Goal: Find specific page/section: Find specific page/section

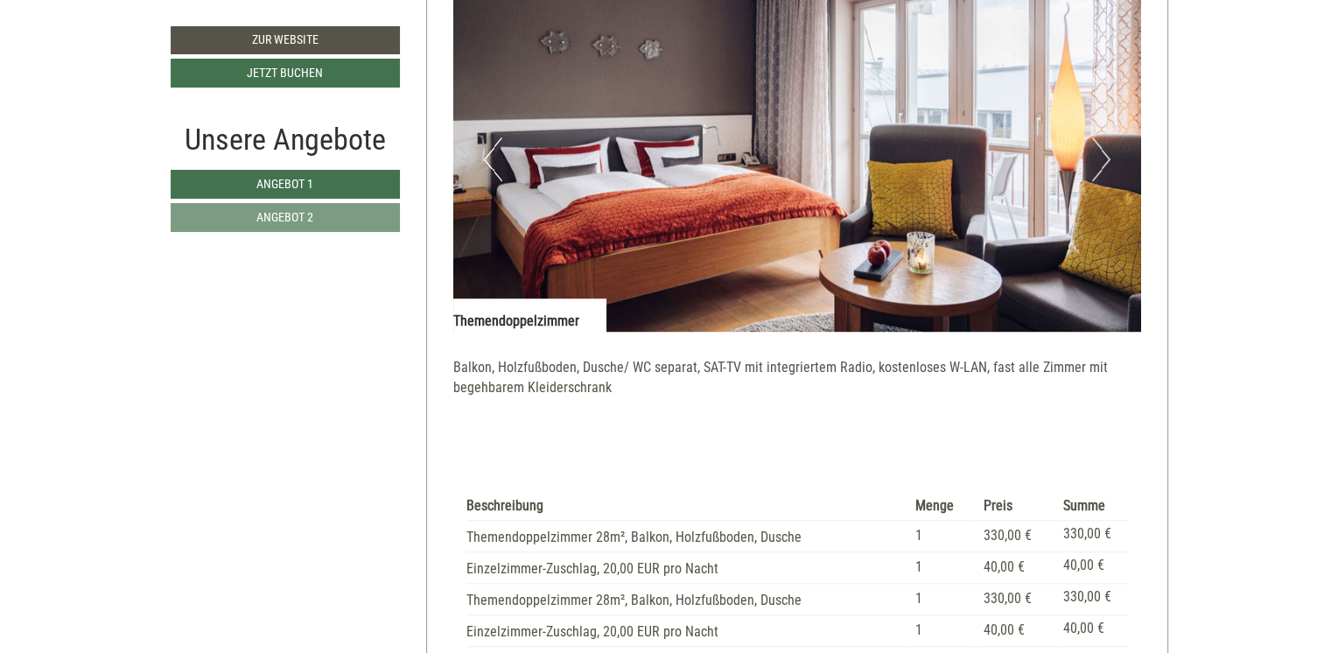
scroll to position [1225, 0]
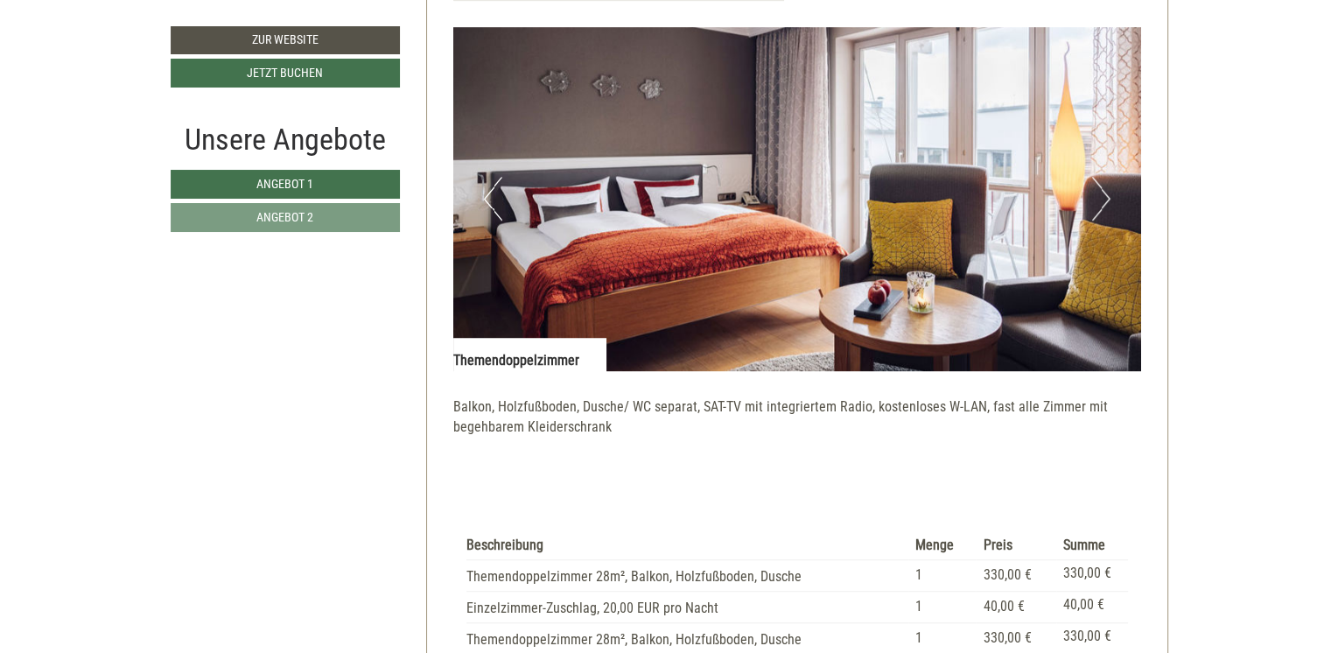
click at [1103, 199] on button "Next" at bounding box center [1101, 199] width 18 height 44
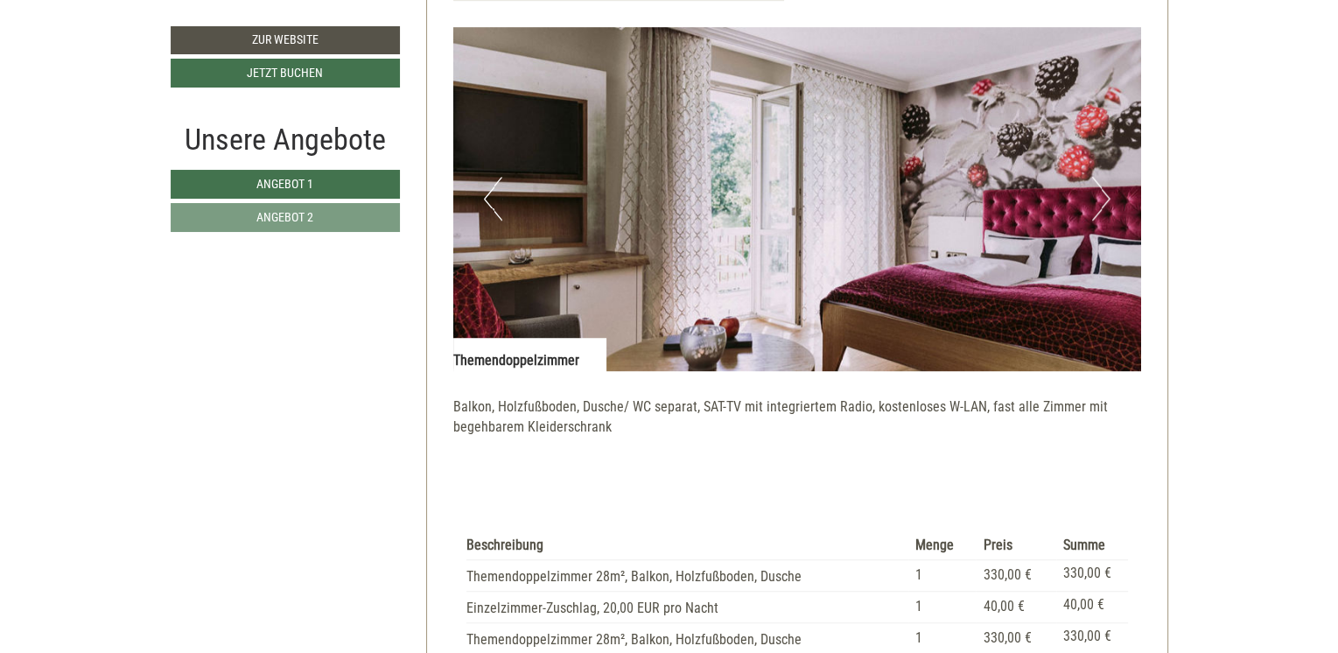
click at [1103, 202] on button "Next" at bounding box center [1101, 199] width 18 height 44
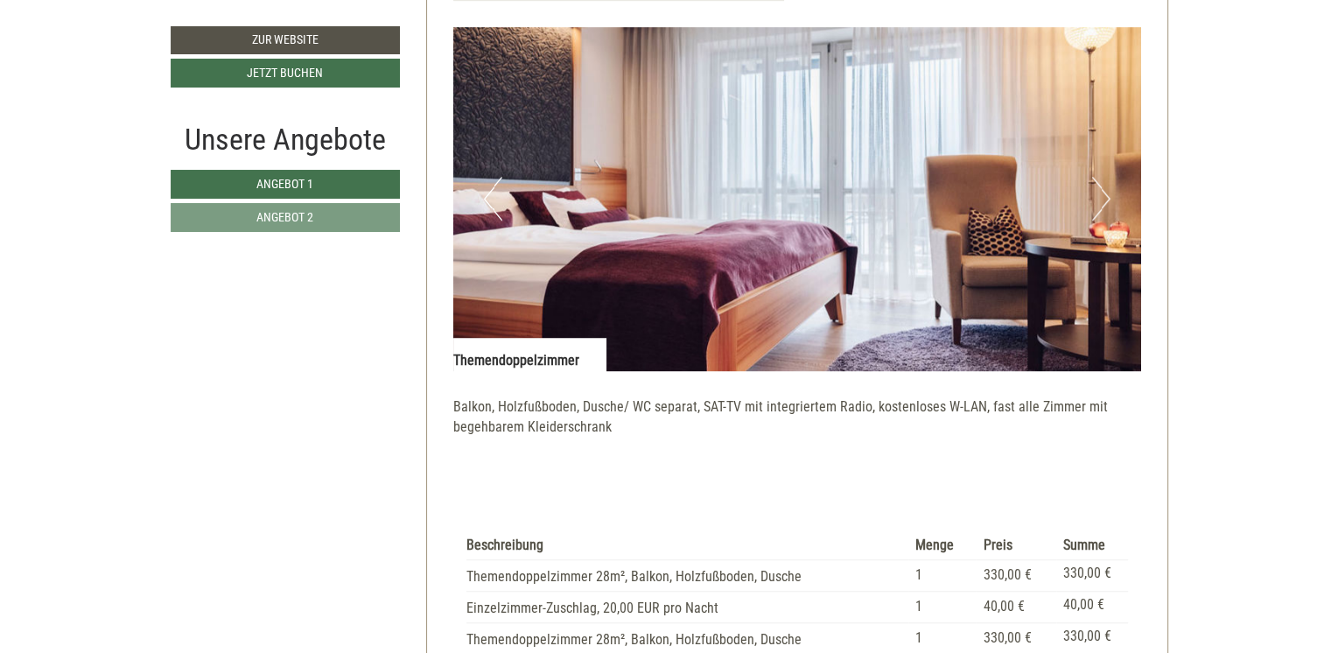
click at [1103, 202] on button "Next" at bounding box center [1101, 199] width 18 height 44
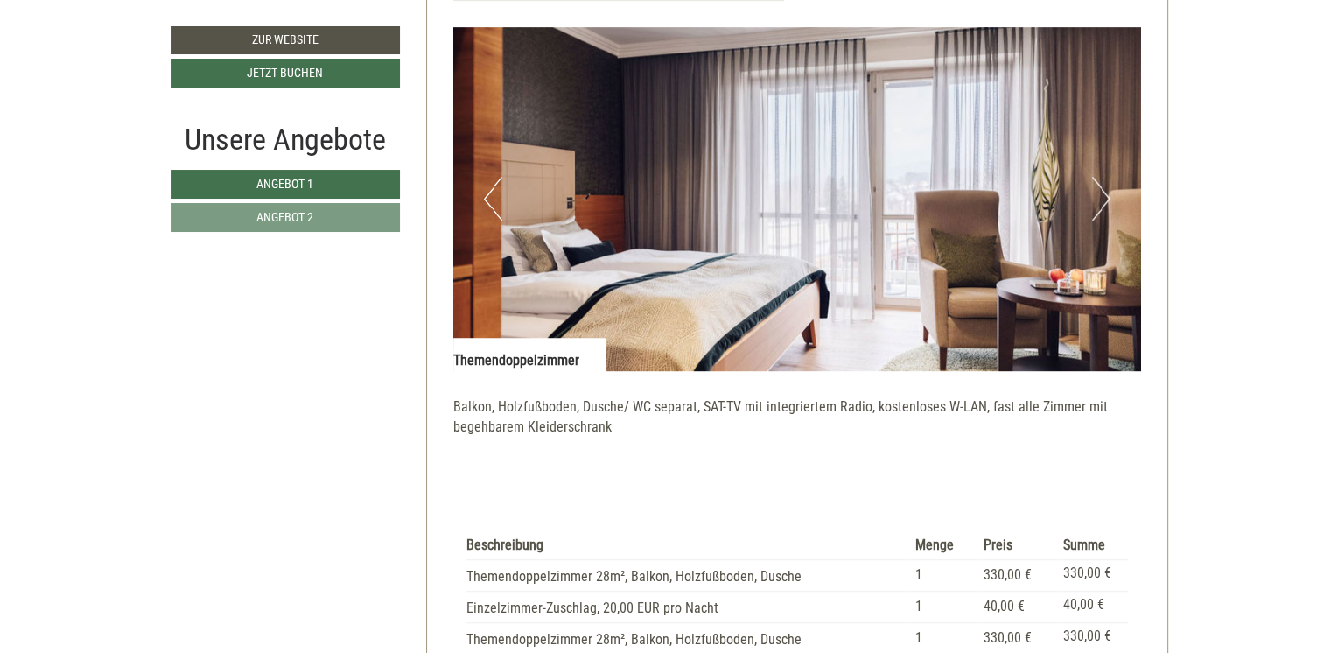
click at [1103, 204] on button "Next" at bounding box center [1101, 199] width 18 height 44
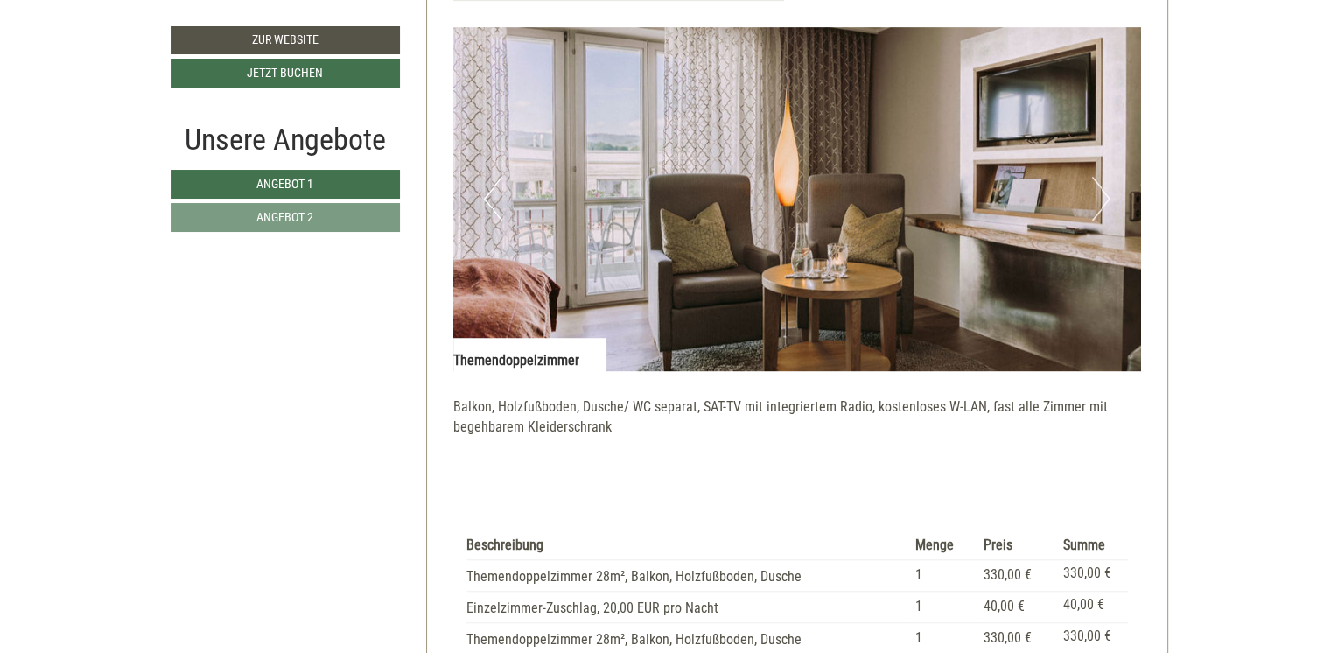
click at [1103, 206] on button "Next" at bounding box center [1101, 199] width 18 height 44
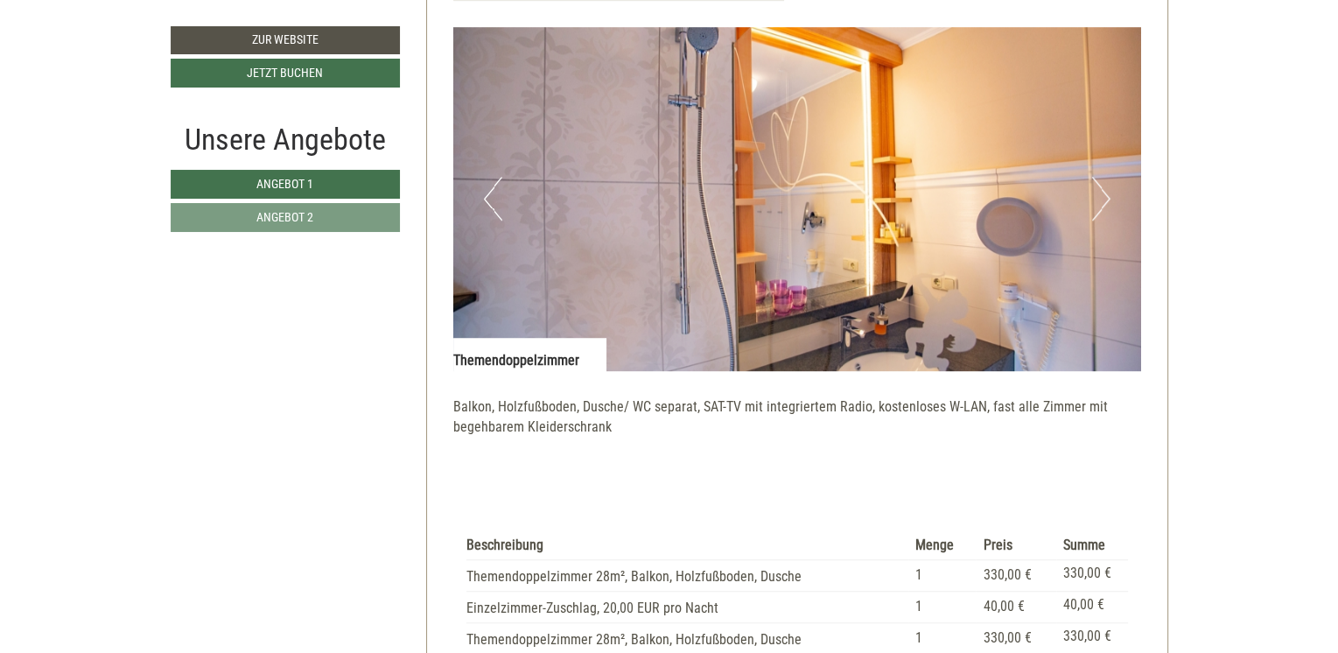
click at [1103, 206] on button "Next" at bounding box center [1101, 199] width 18 height 44
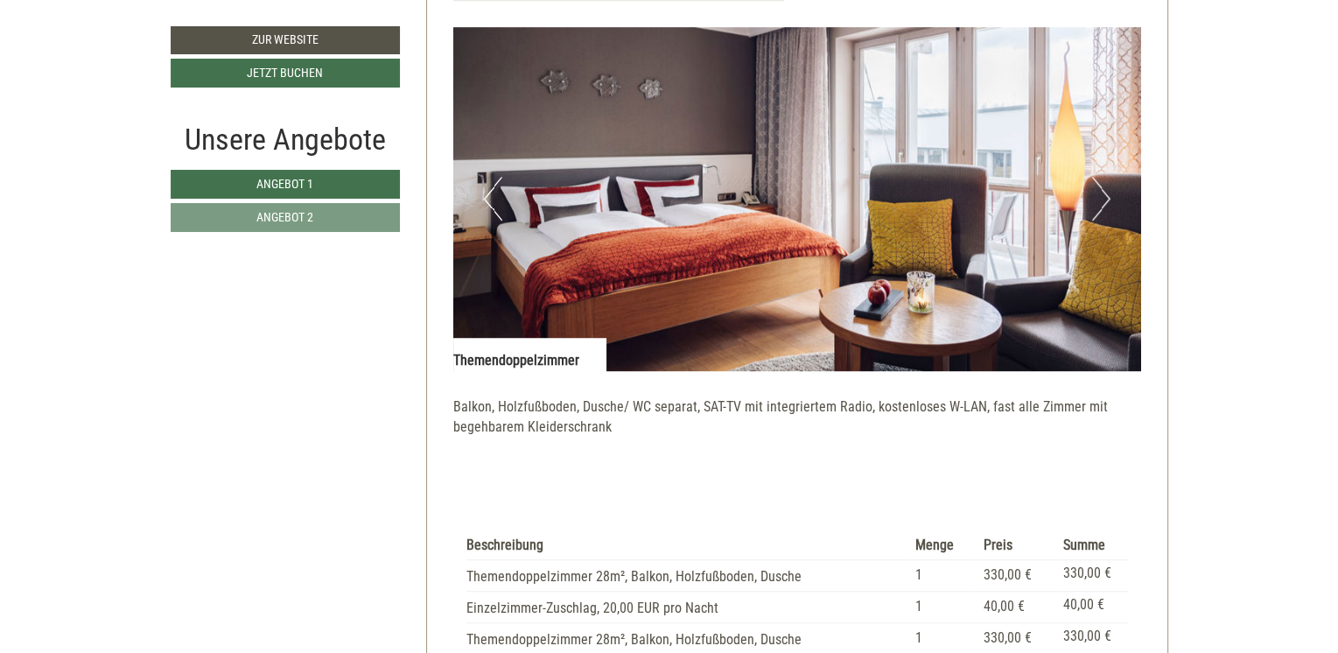
click at [1103, 206] on button "Next" at bounding box center [1101, 199] width 18 height 44
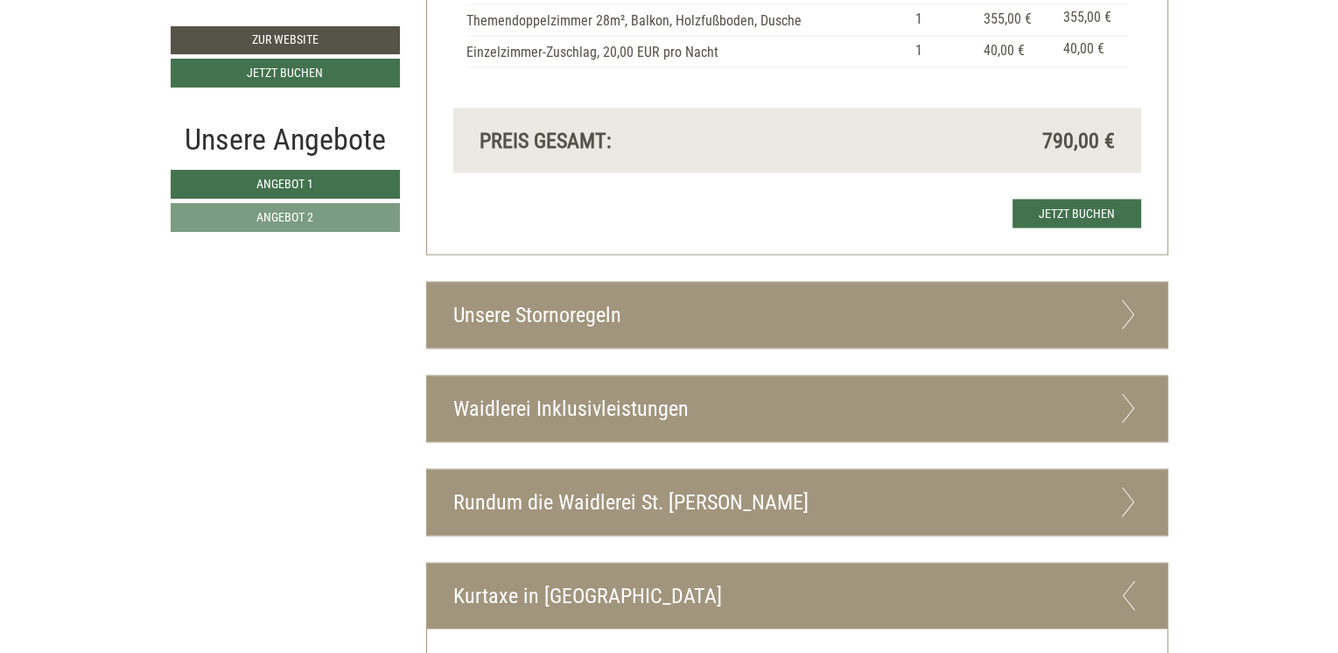
scroll to position [3239, 0]
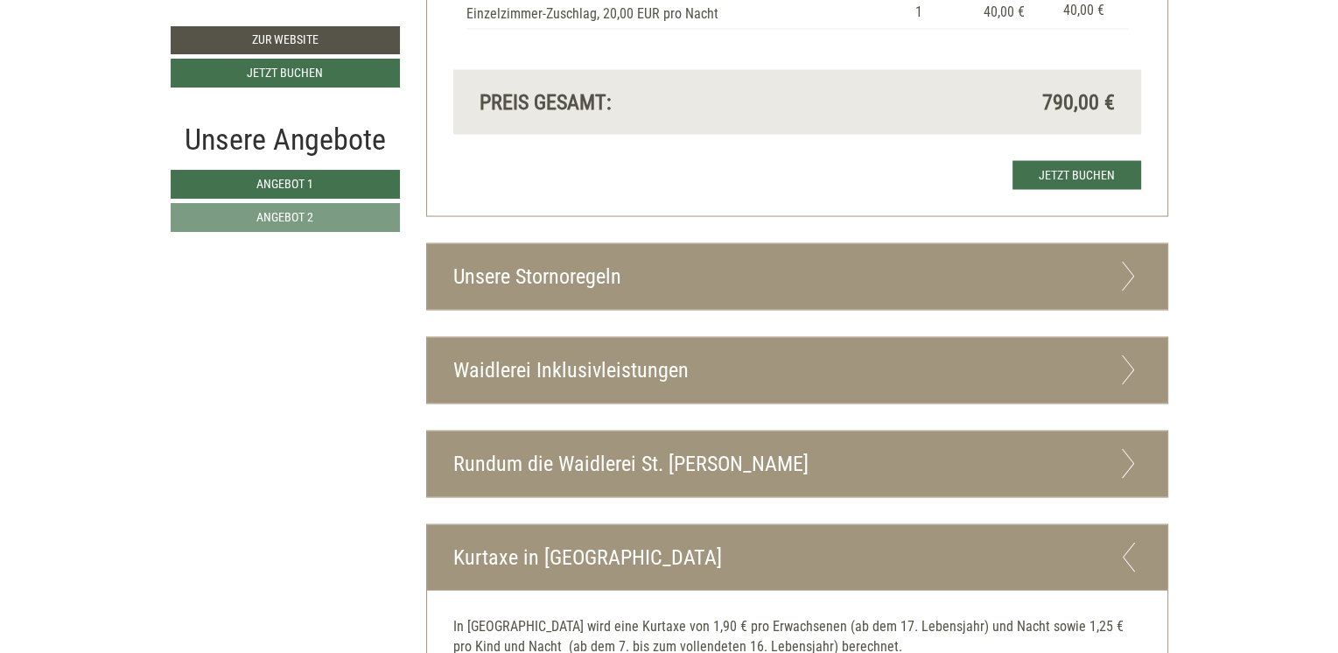
click at [1117, 367] on icon at bounding box center [1128, 369] width 25 height 30
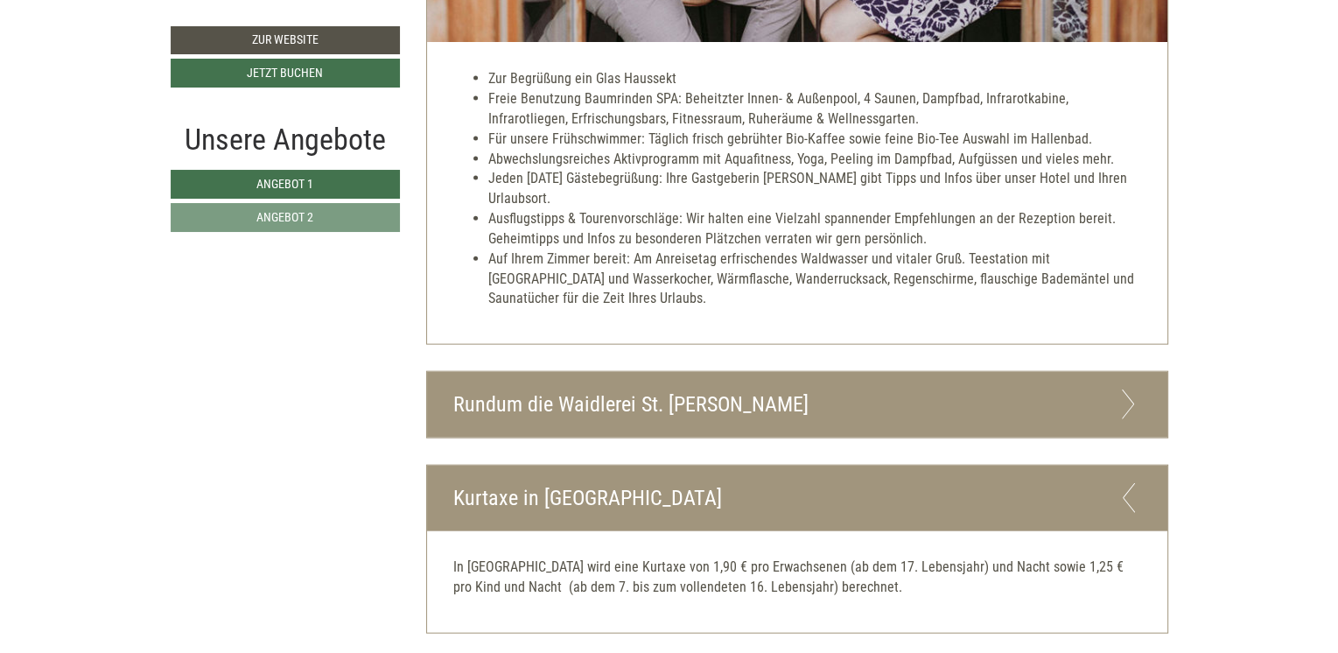
scroll to position [4026, 0]
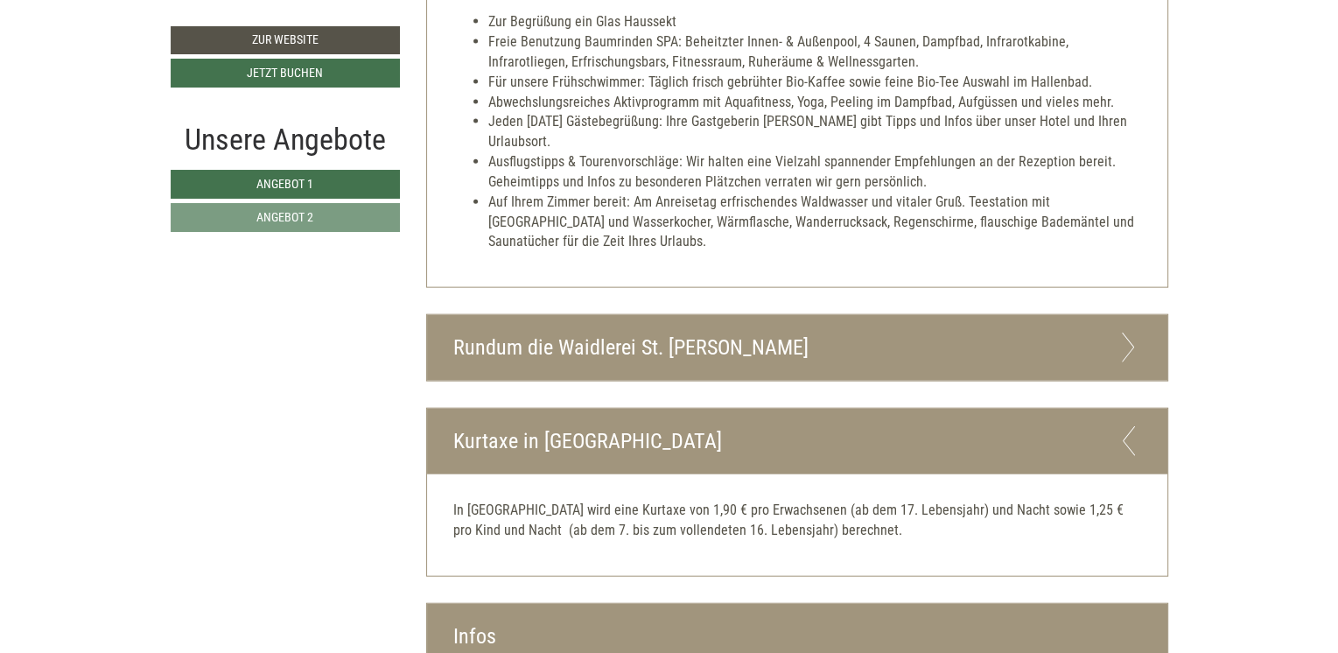
click at [1113, 354] on div "Rundum die Waidlerei St. [PERSON_NAME]" at bounding box center [797, 348] width 741 height 66
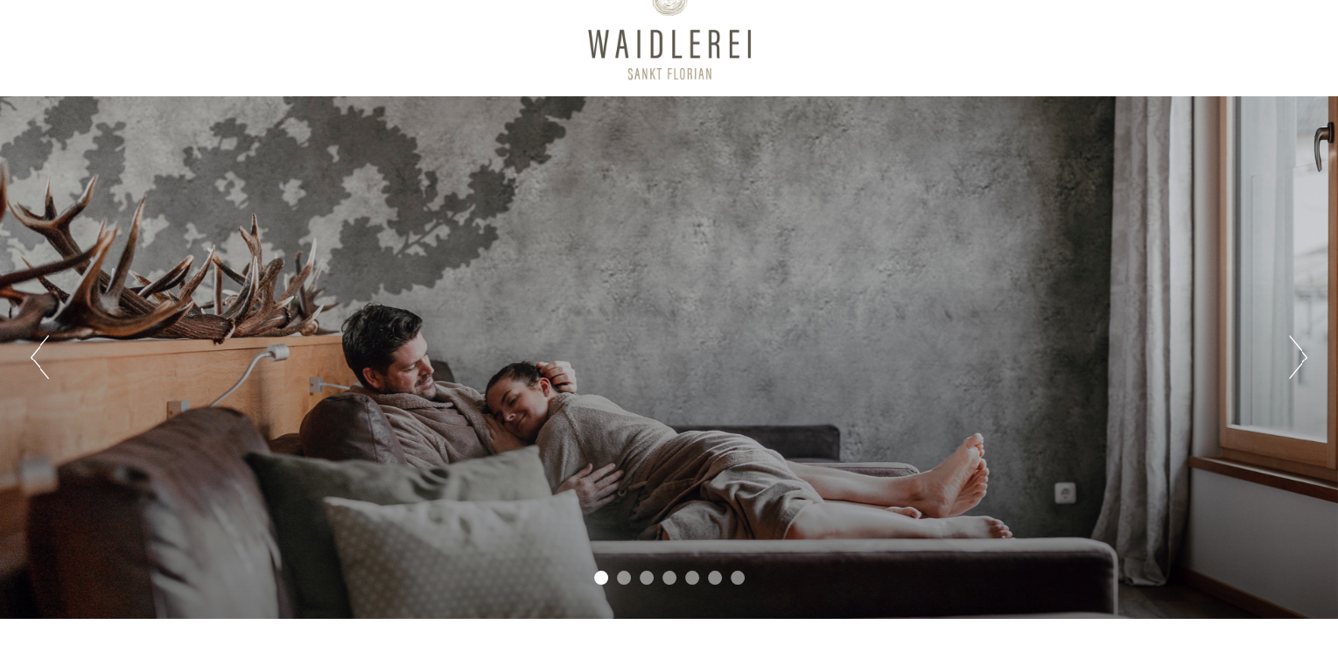
scroll to position [0, 0]
